Goal: Transaction & Acquisition: Obtain resource

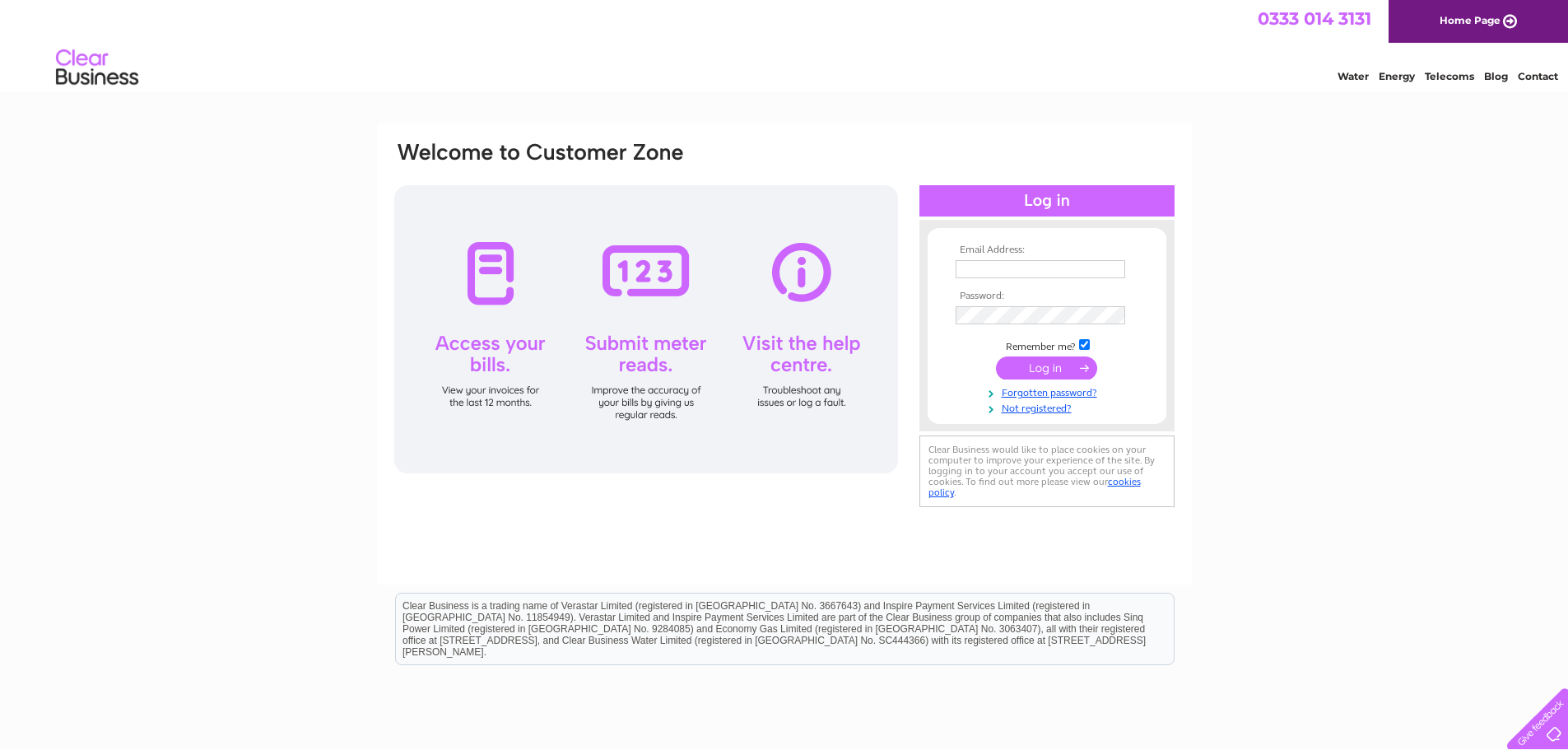
type input "jamesflett@alexquinn.co.uk"
click at [1043, 365] on input "submit" at bounding box center [1046, 368] width 101 height 23
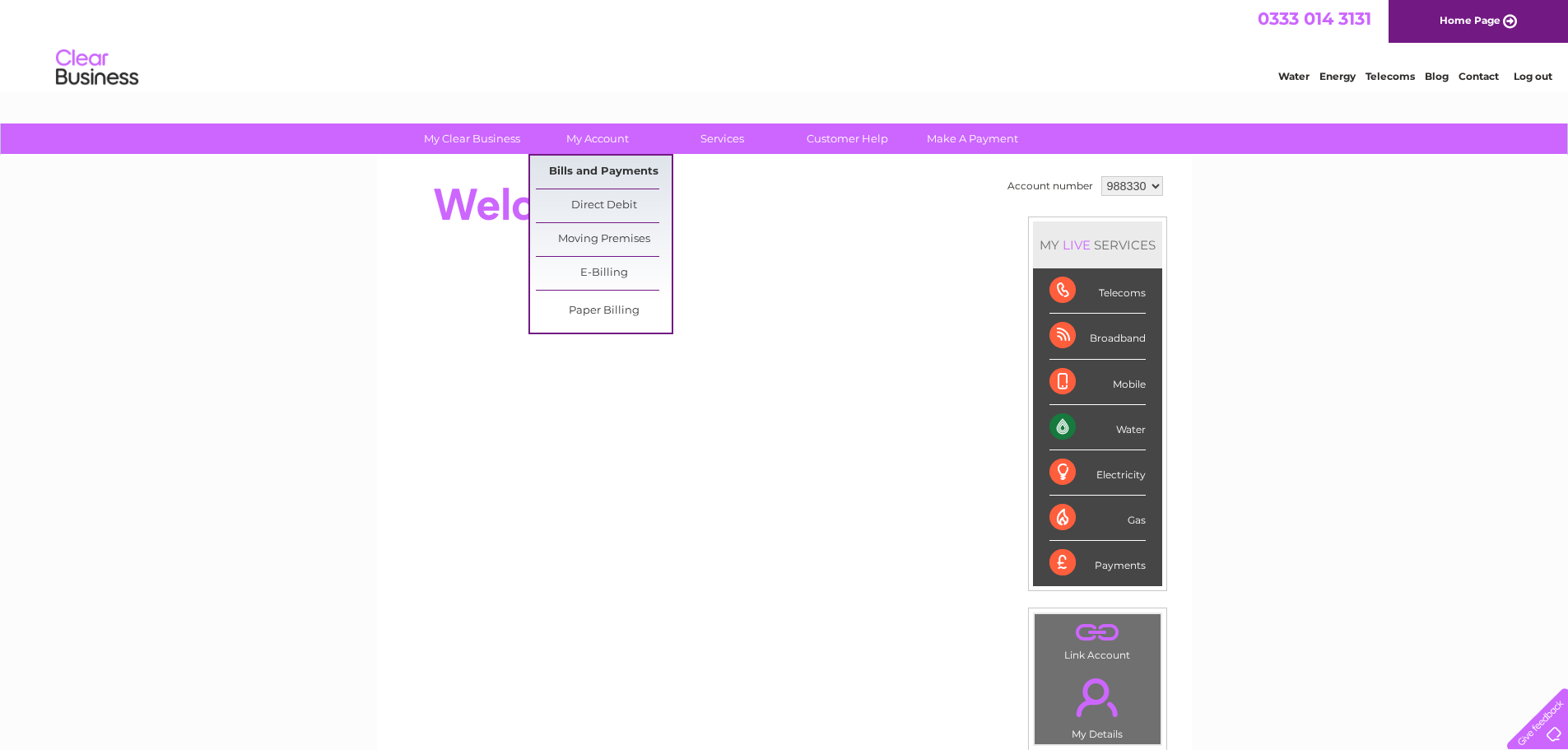
click at [592, 170] on link "Bills and Payments" at bounding box center [603, 172] width 136 height 33
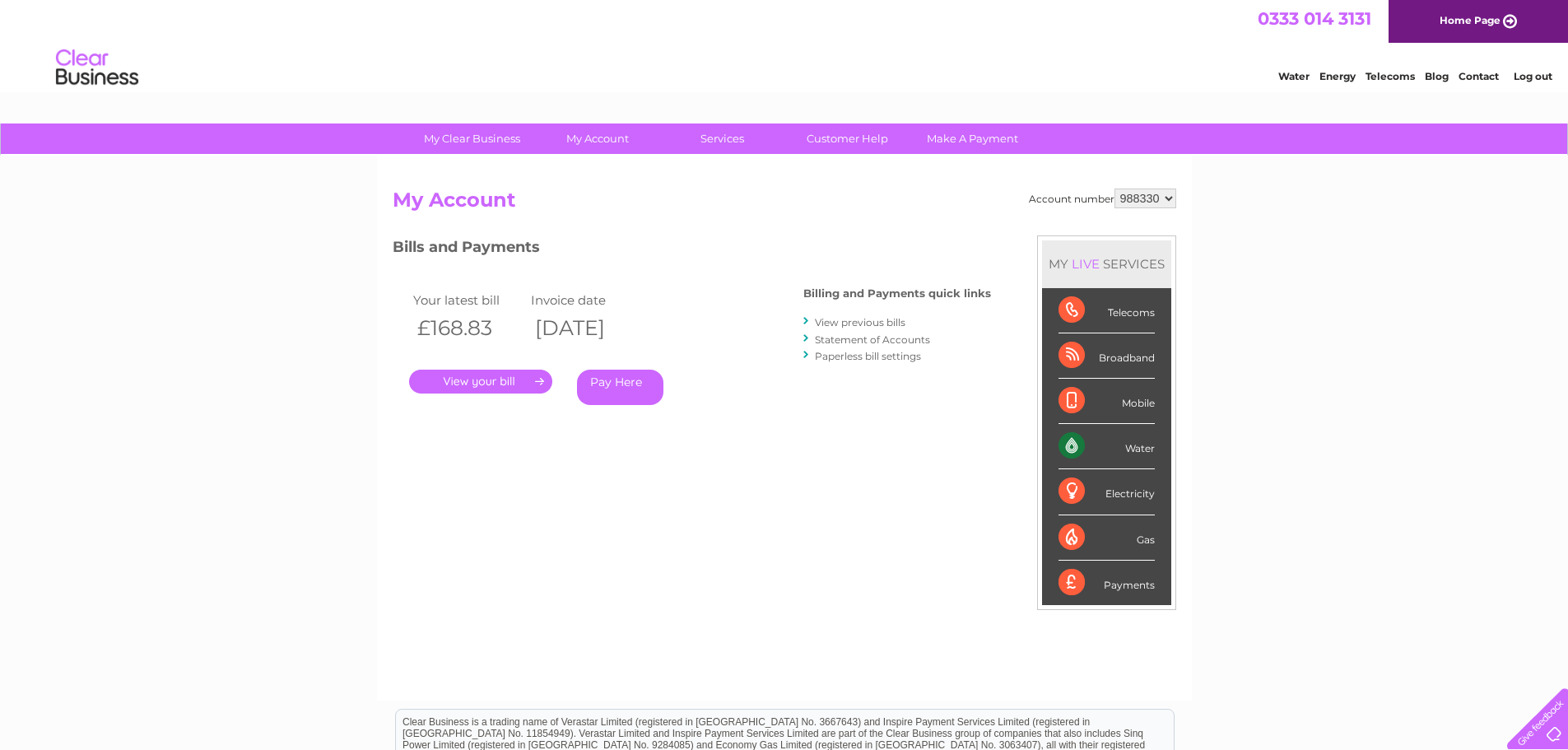
click at [474, 380] on link "." at bounding box center [480, 381] width 144 height 24
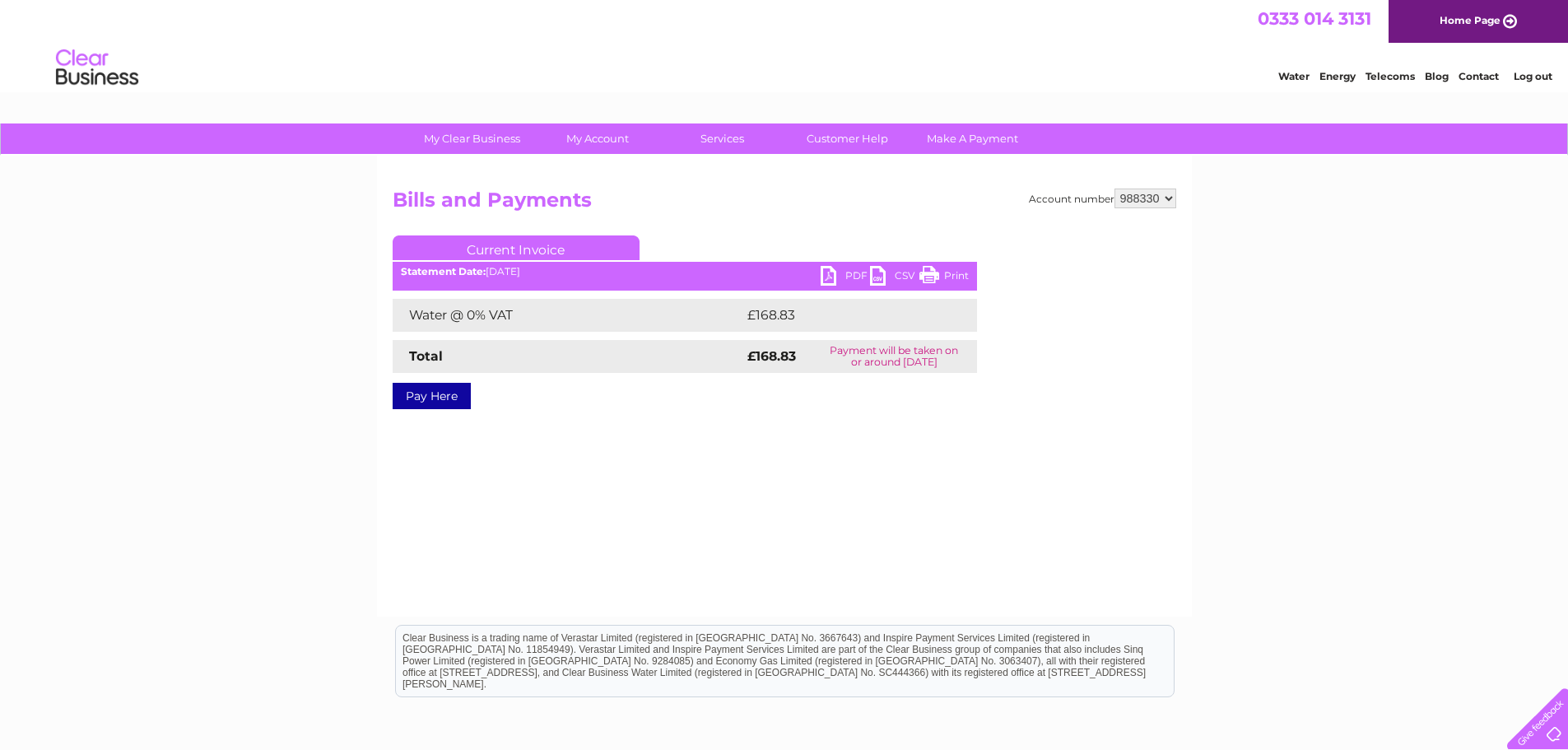
click at [848, 275] on link "PDF" at bounding box center [845, 278] width 49 height 24
